Goal: Navigation & Orientation: Find specific page/section

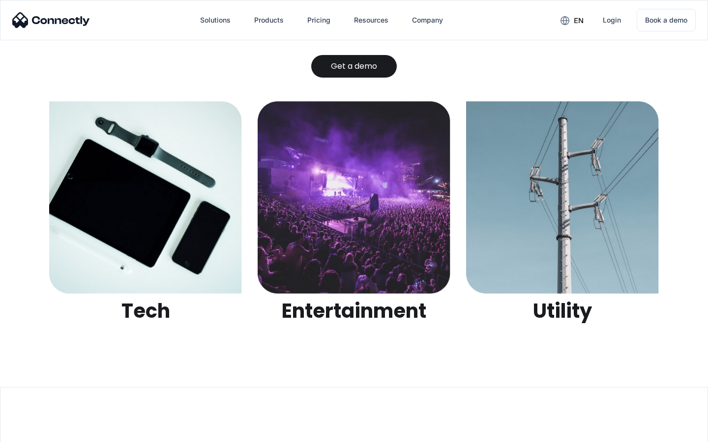
scroll to position [3101, 0]
